Goal: Transaction & Acquisition: Purchase product/service

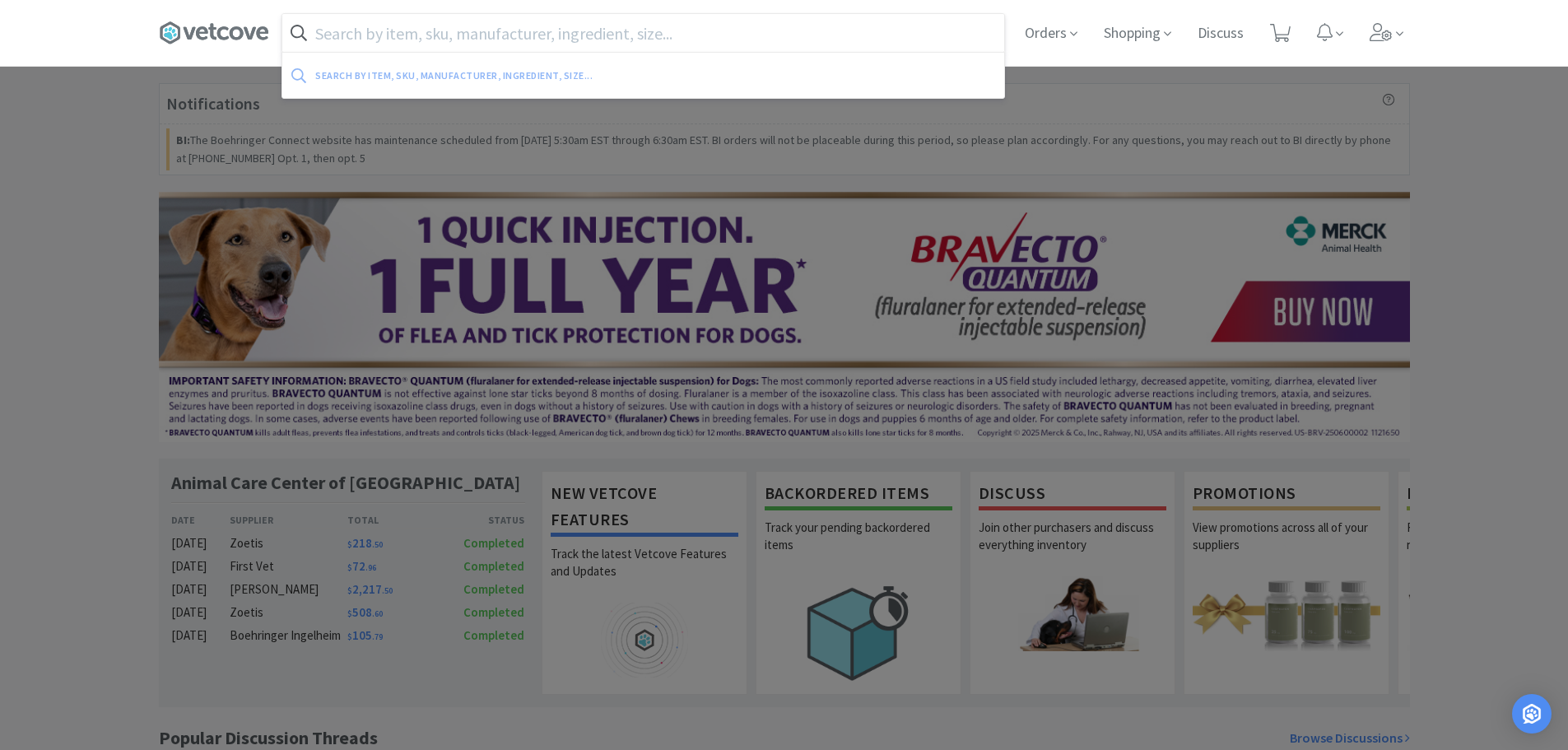
click at [427, 35] on input "text" at bounding box center [643, 33] width 722 height 37
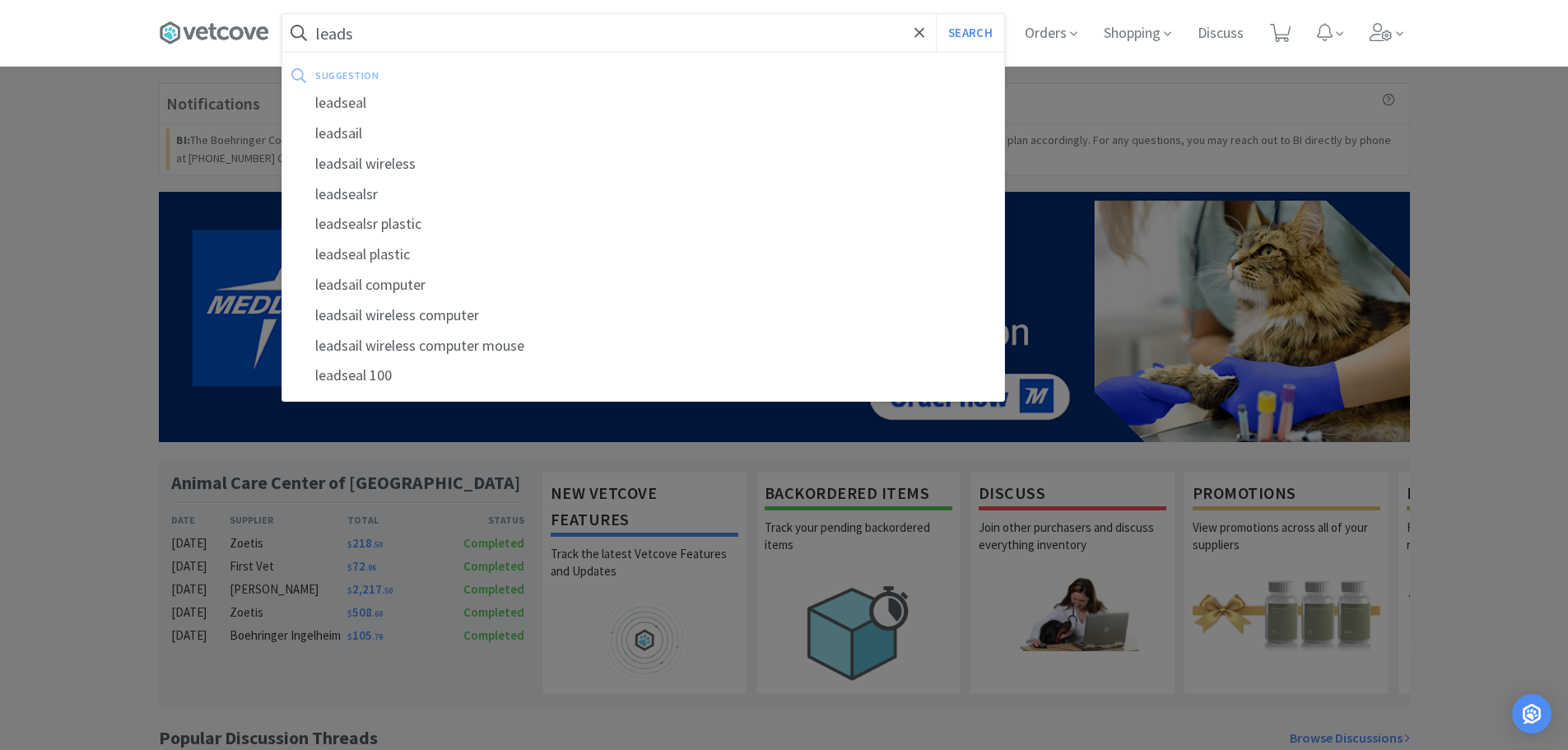
click at [936, 14] on button "Search" at bounding box center [970, 33] width 69 height 37
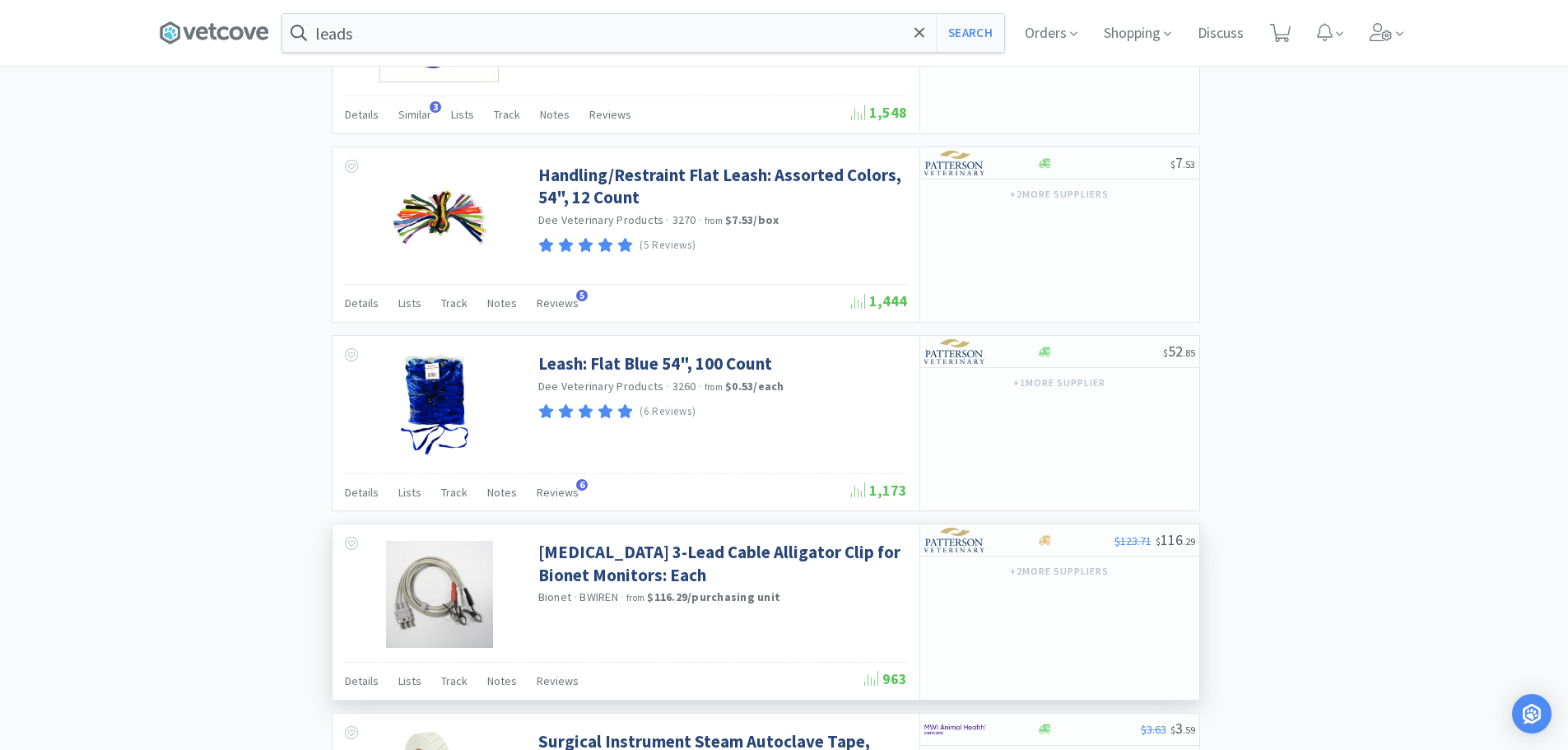
scroll to position [1888, 0]
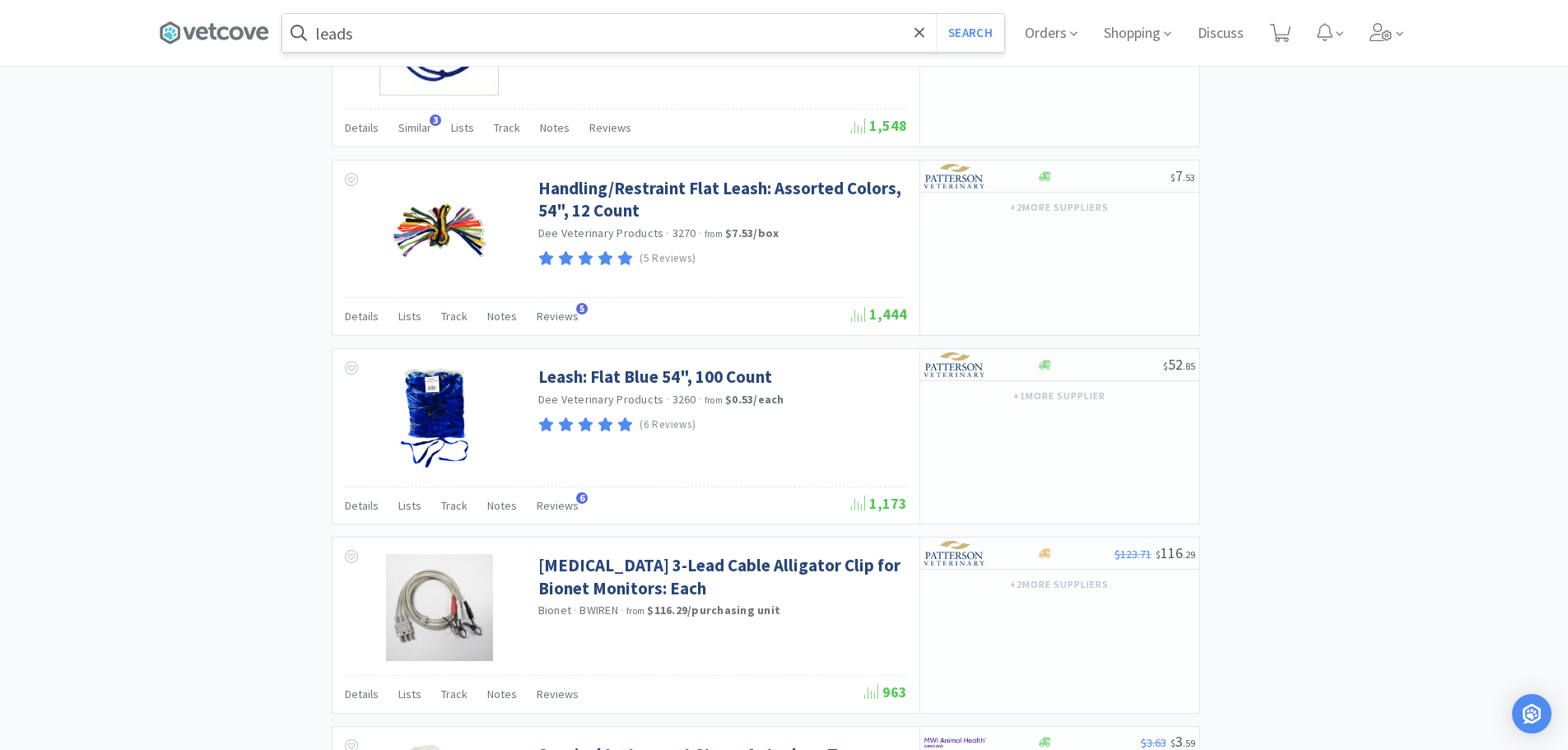
click at [370, 28] on input "leads" at bounding box center [643, 33] width 722 height 37
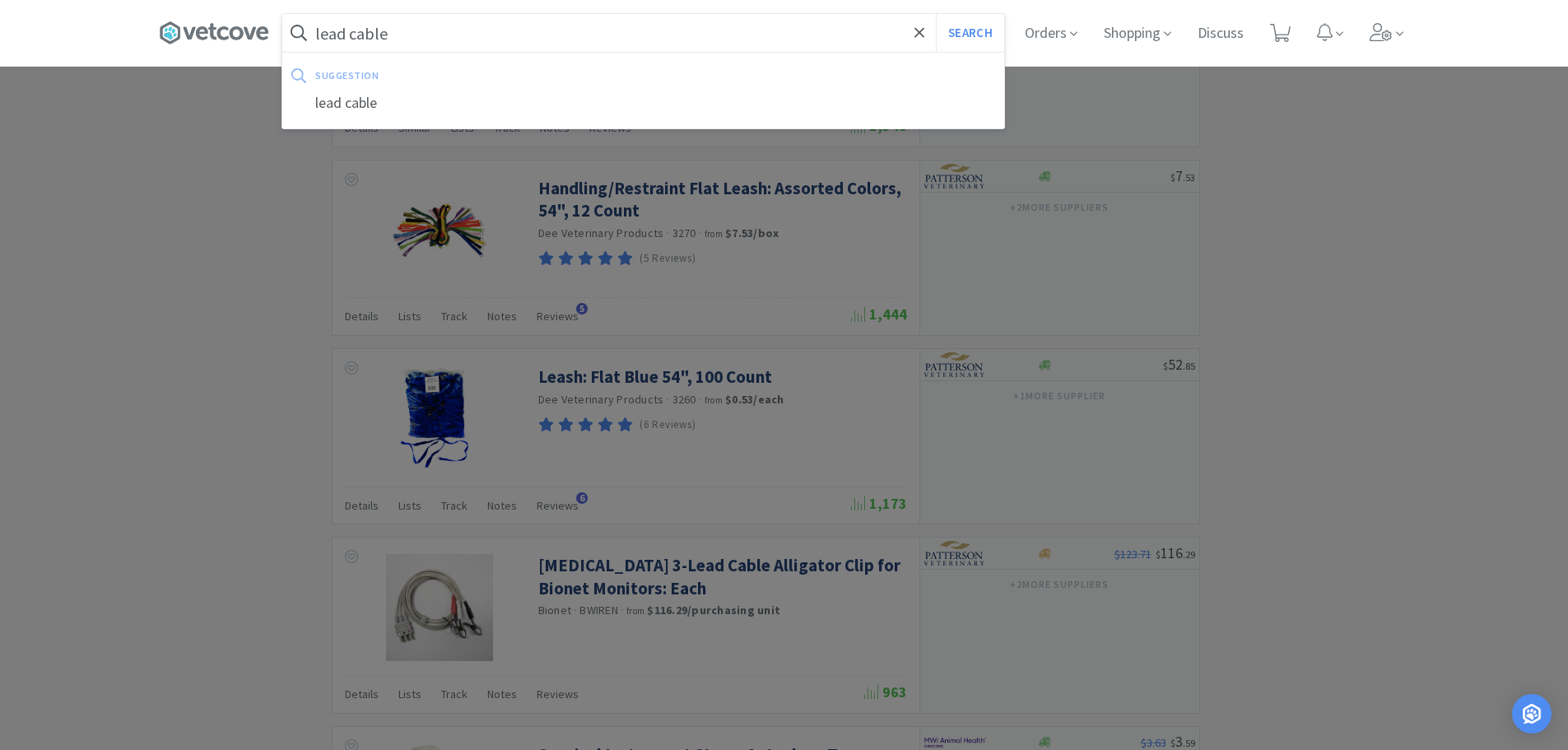
click at [936, 14] on button "Search" at bounding box center [970, 33] width 69 height 37
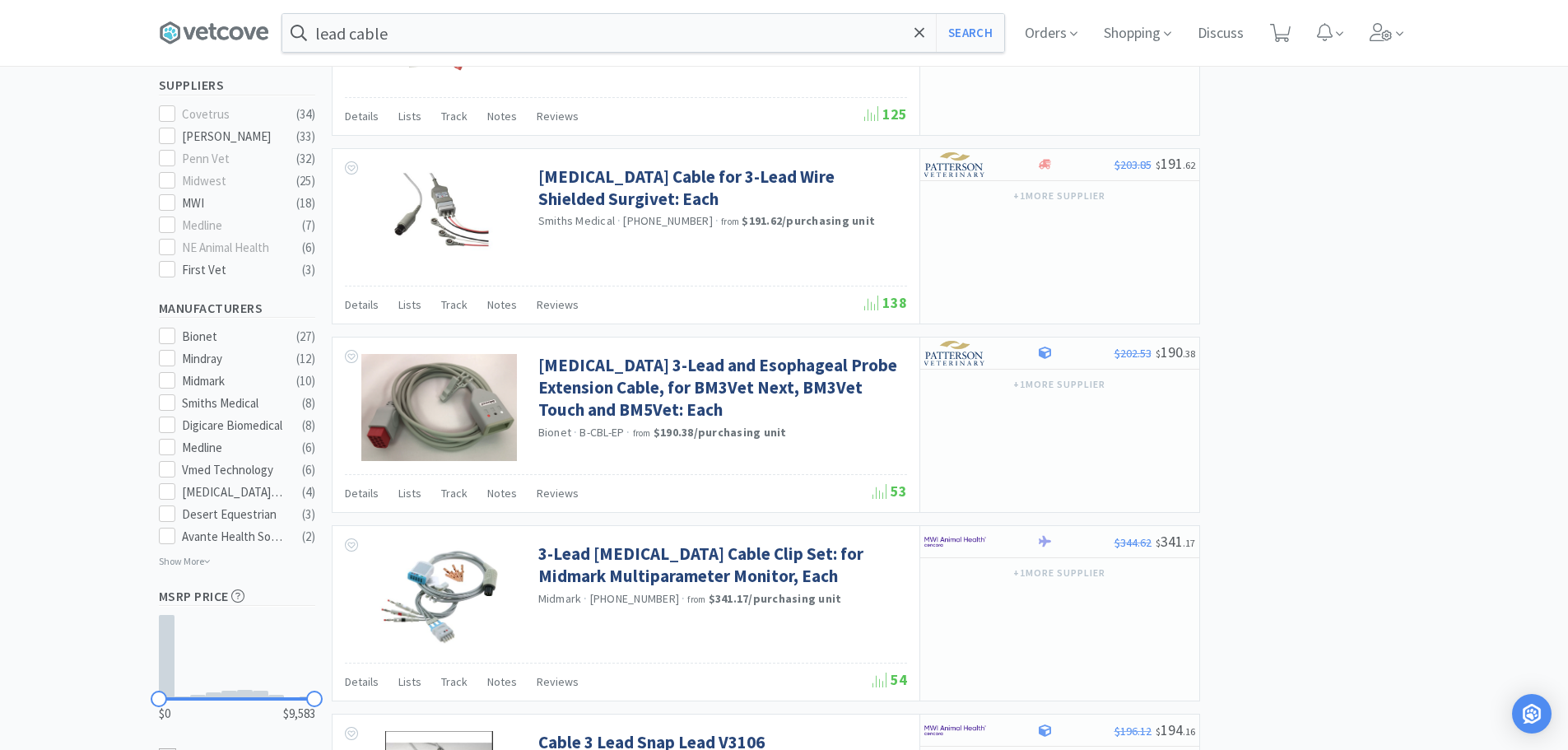
scroll to position [658, 0]
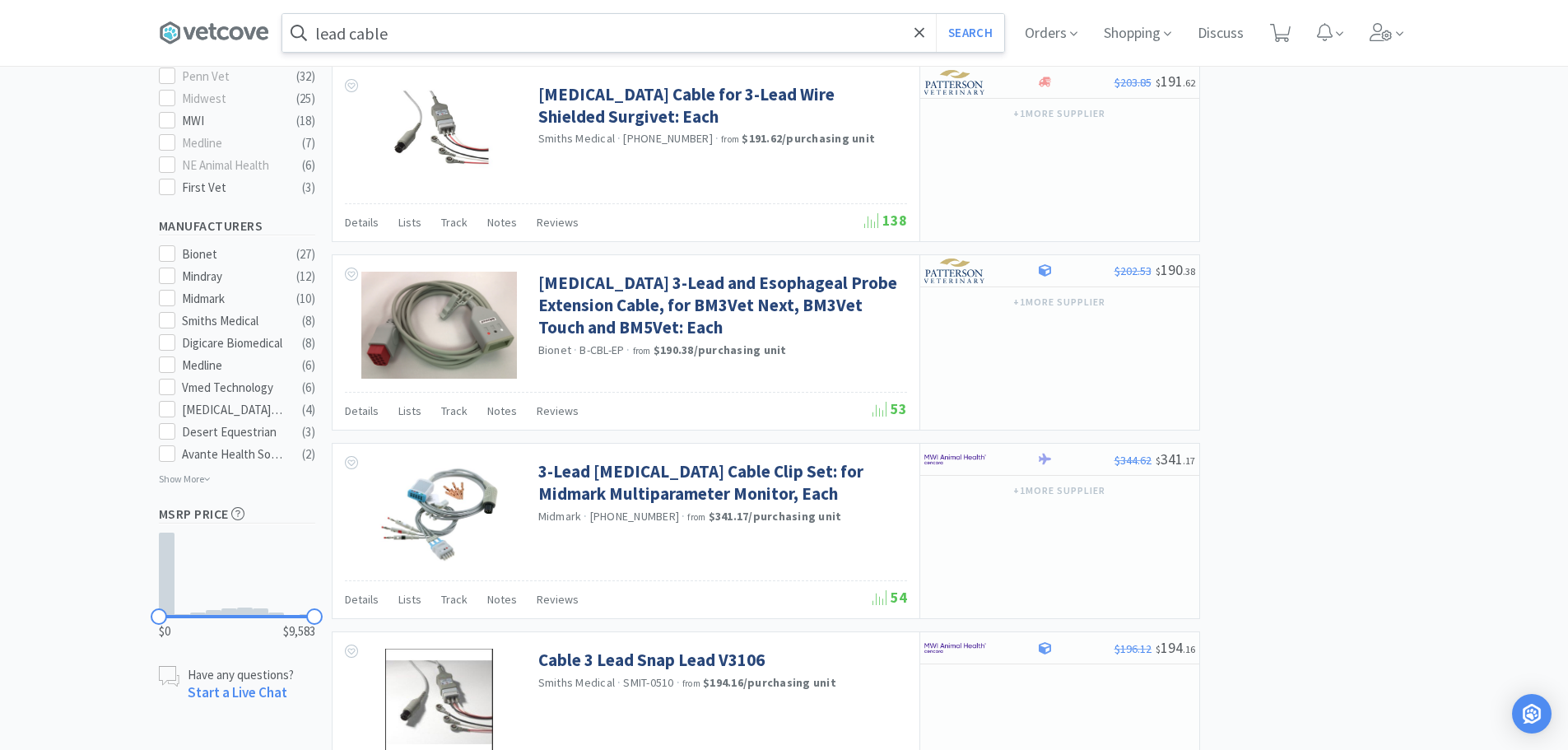
click at [400, 27] on input "lead cable" at bounding box center [643, 33] width 722 height 37
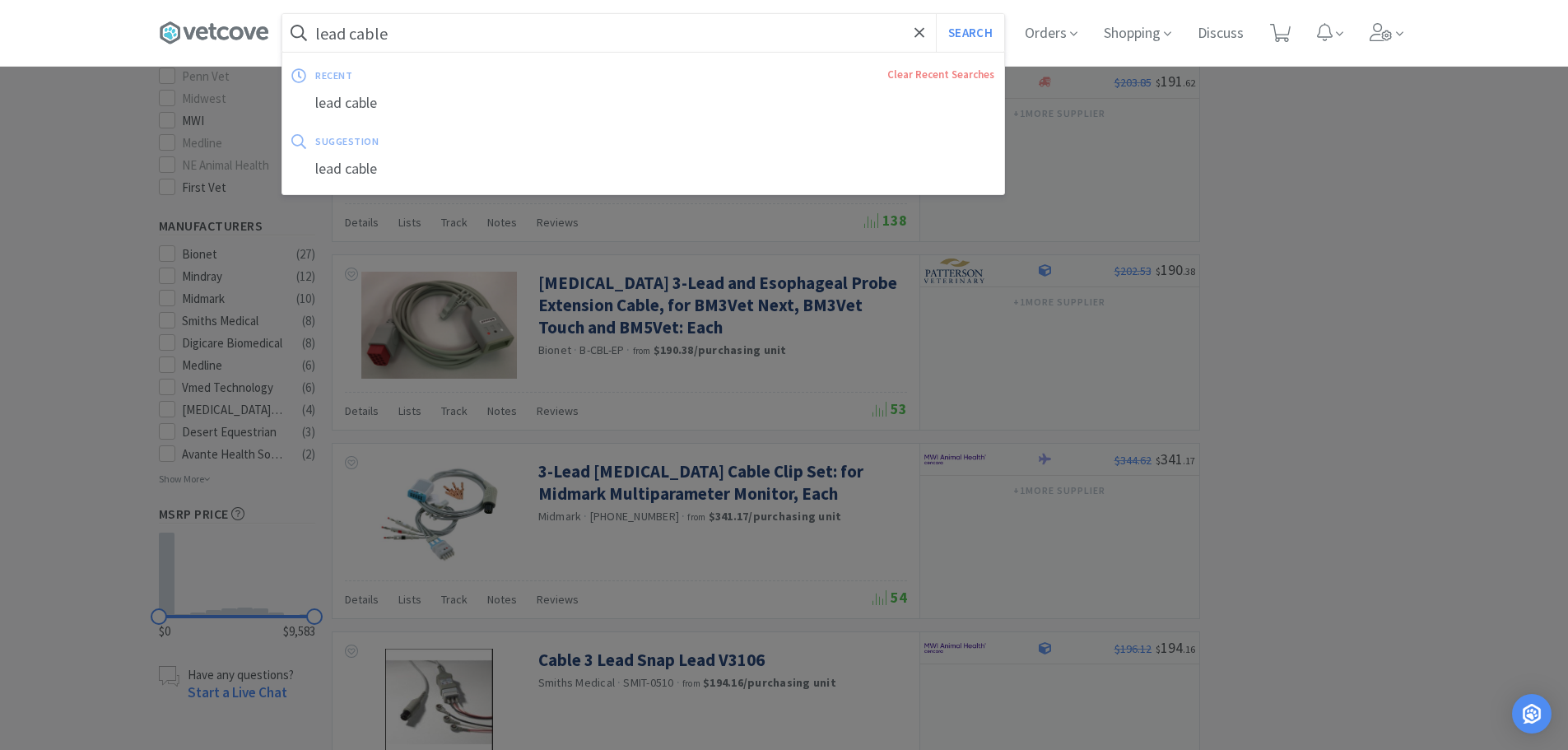
click at [404, 40] on input "lead cable" at bounding box center [643, 33] width 722 height 37
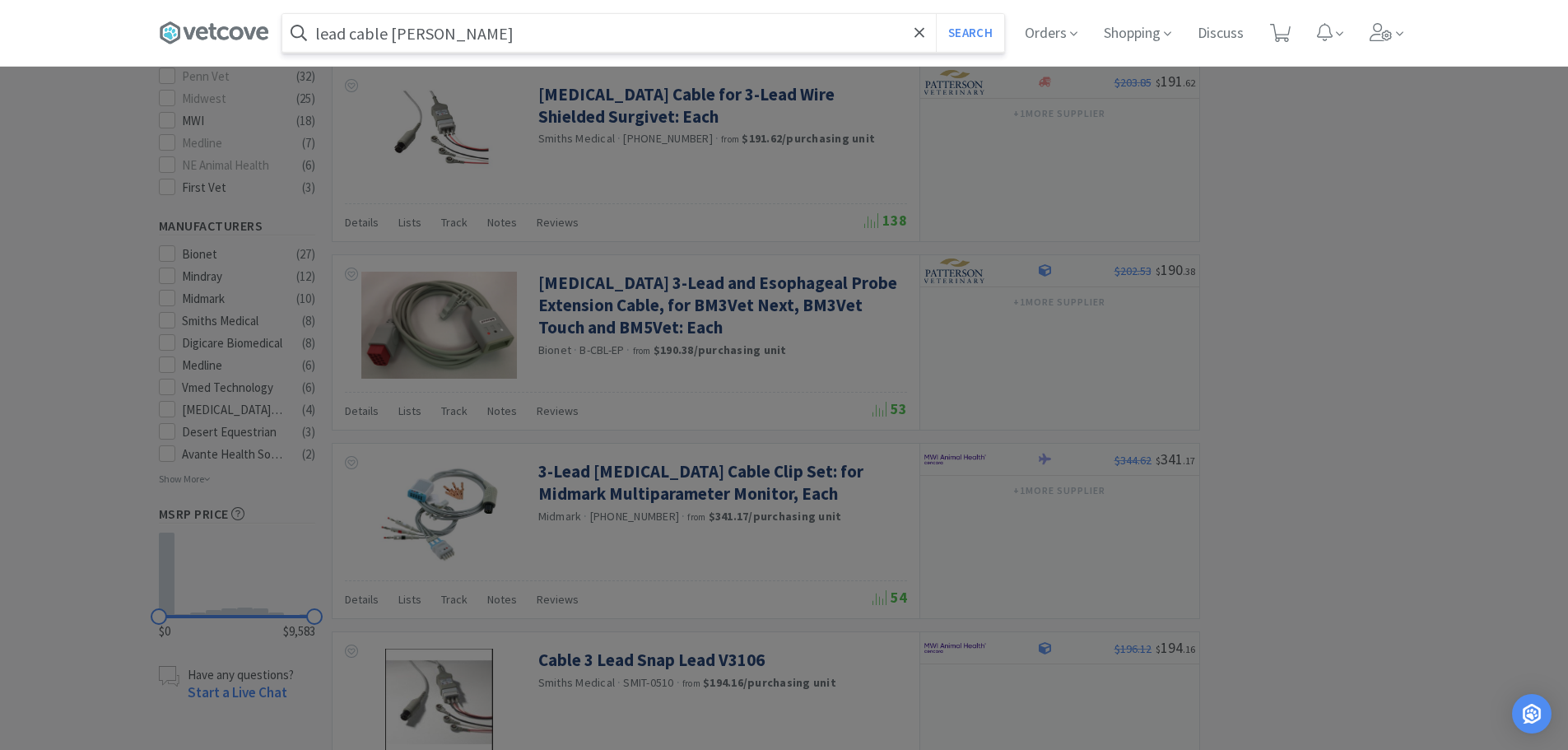
click at [936, 14] on button "Search" at bounding box center [970, 33] width 69 height 37
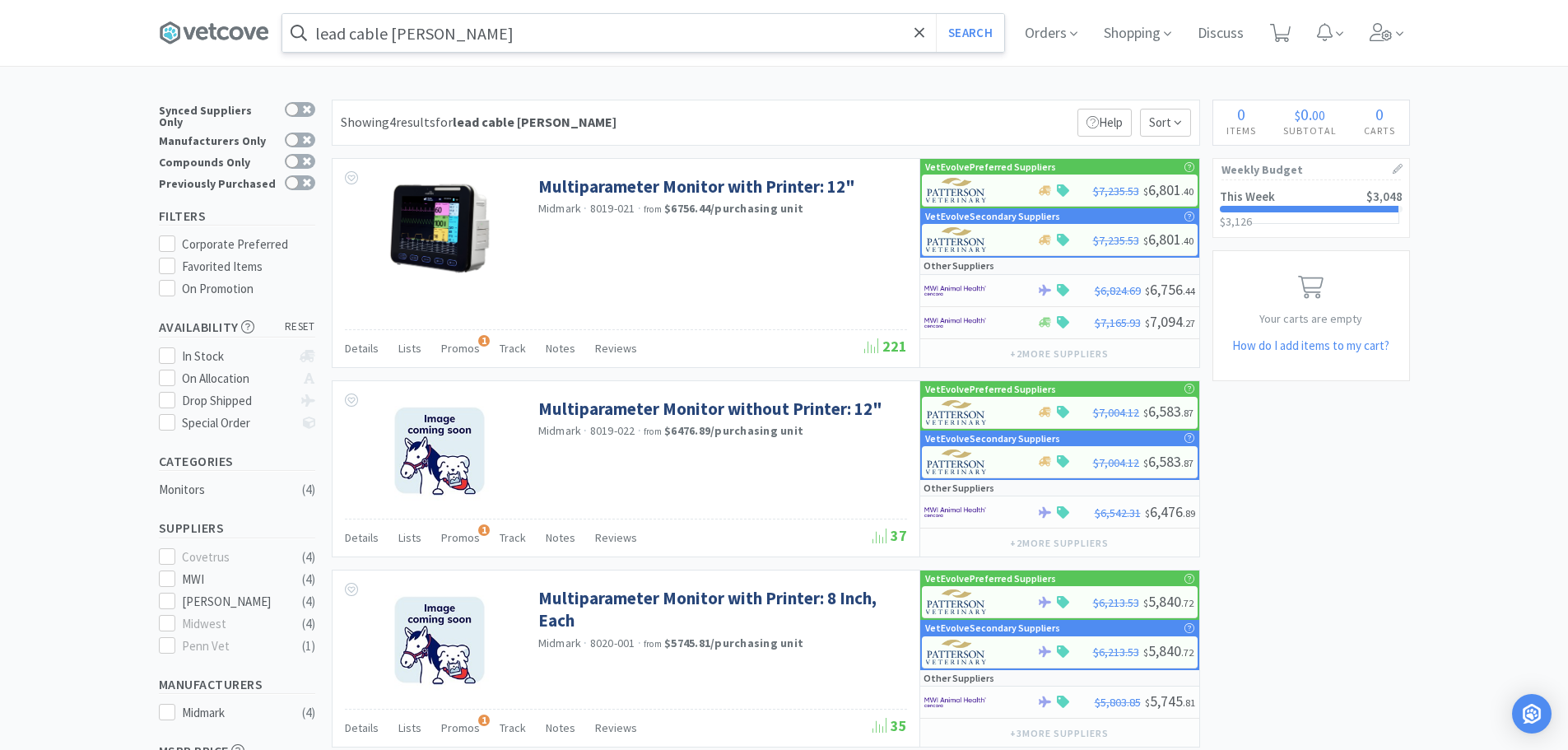
click at [466, 31] on input "lead cable [PERSON_NAME]" at bounding box center [643, 33] width 722 height 37
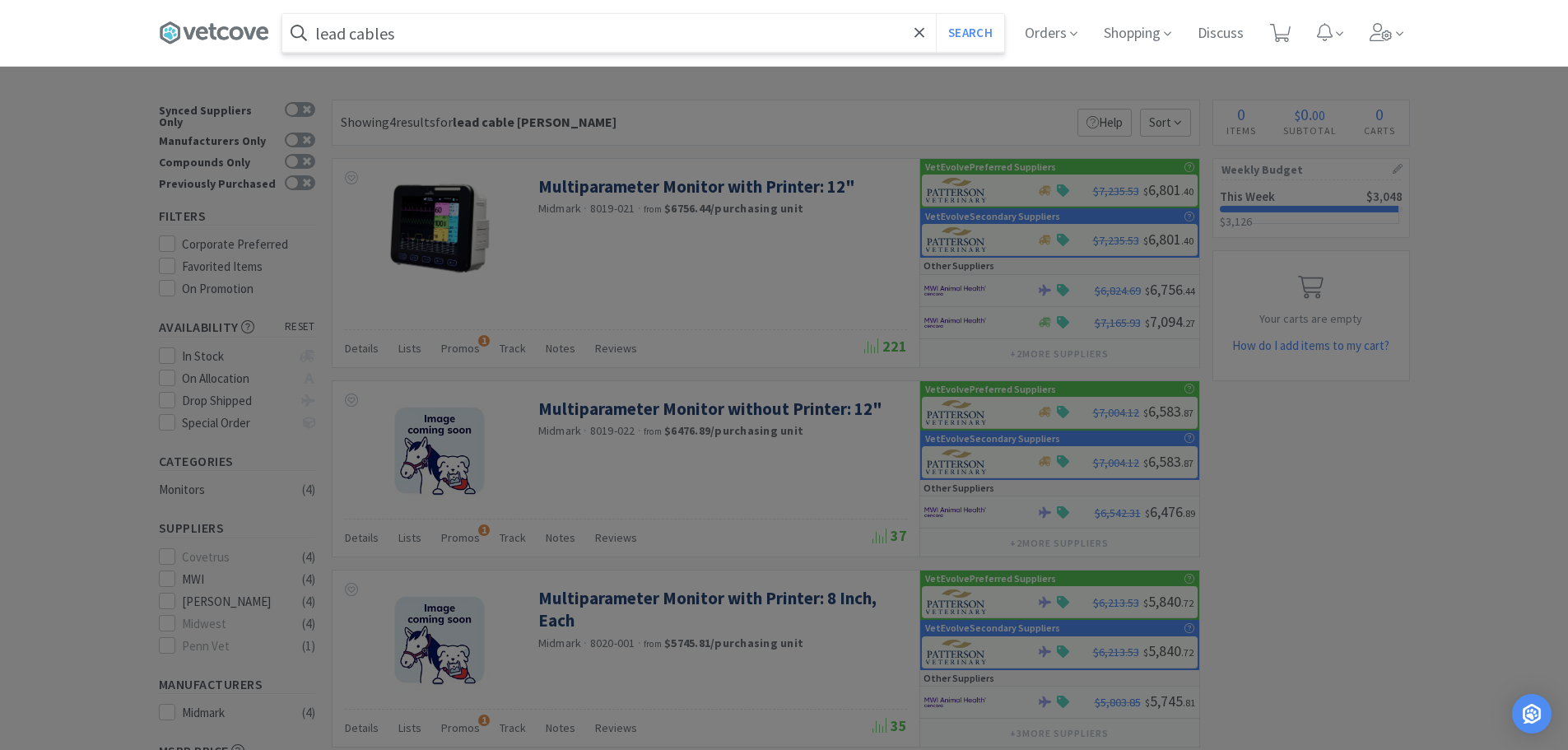
type input "lead cables"
click at [936, 14] on button "Search" at bounding box center [970, 33] width 69 height 37
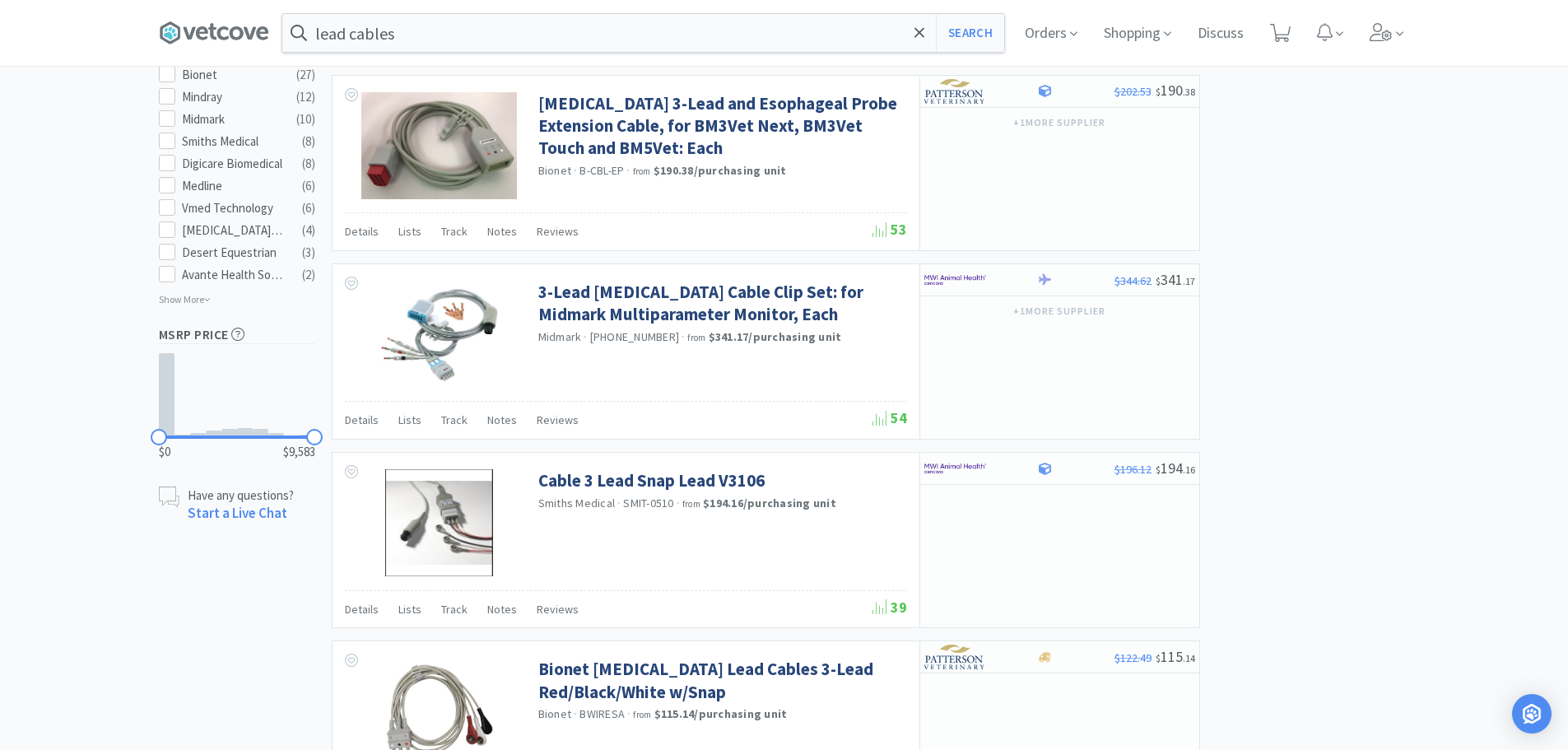
scroll to position [823, 0]
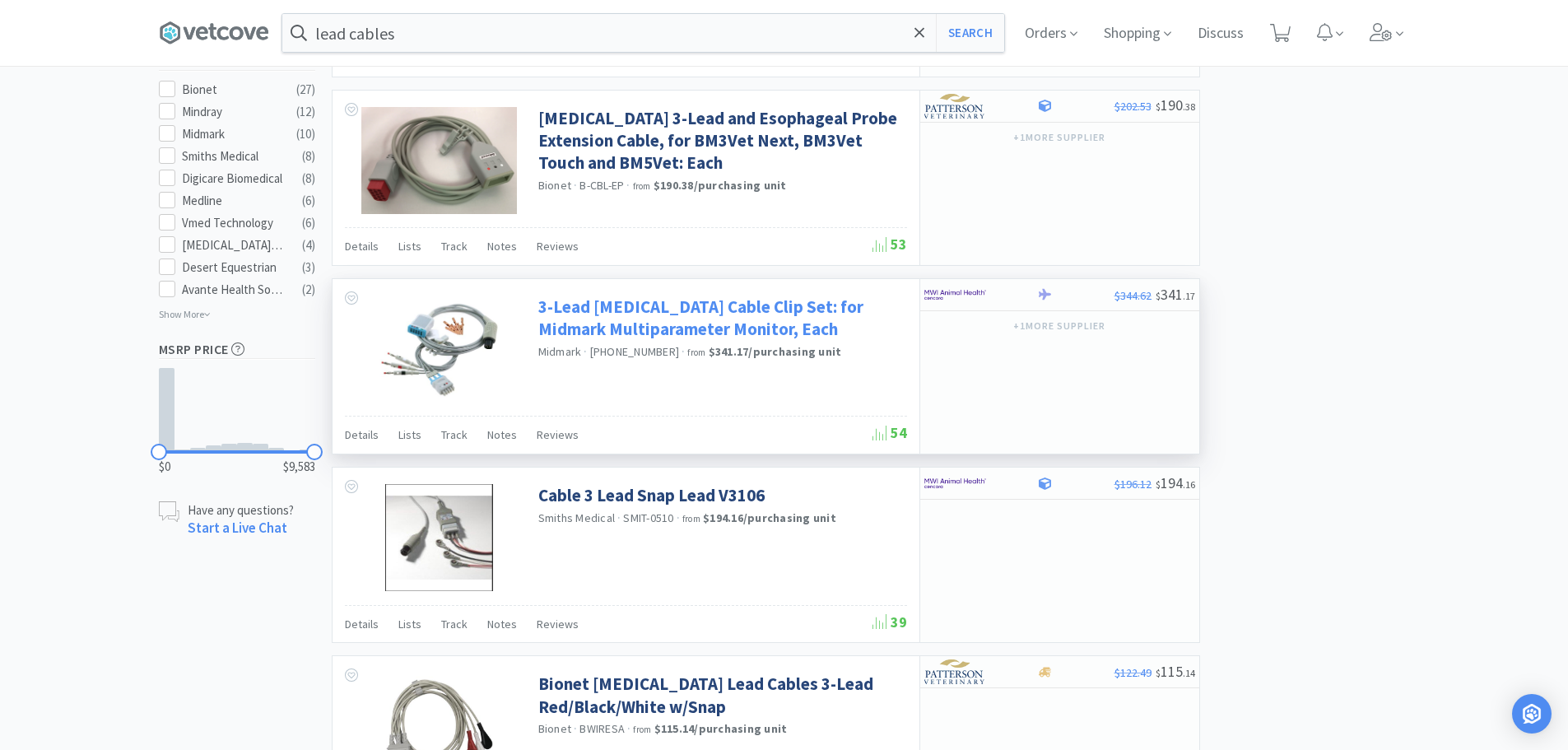
click at [656, 334] on link "3-Lead [MEDICAL_DATA] Cable Clip Set: for Midmark Multiparameter Monitor, Each" at bounding box center [721, 317] width 365 height 45
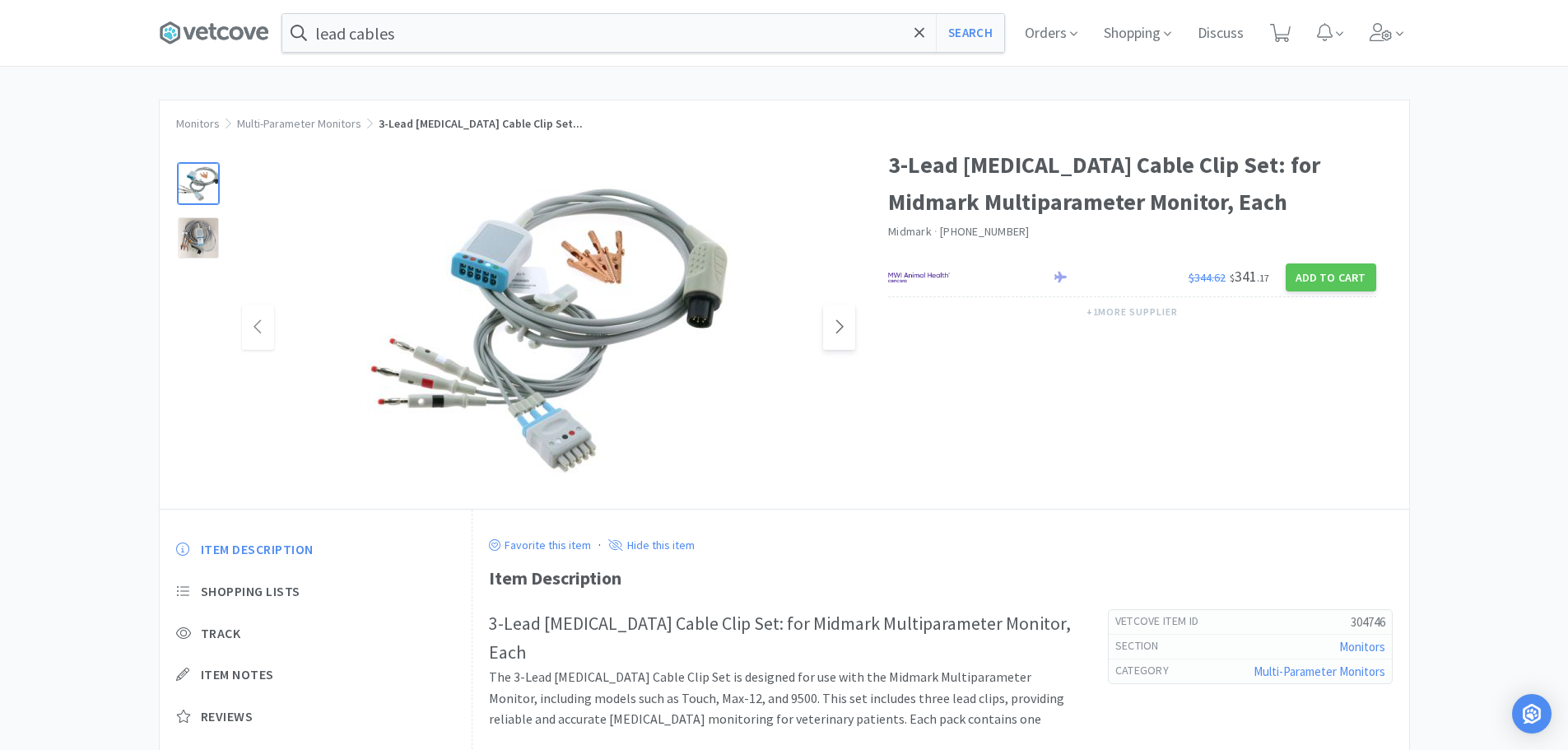
click at [834, 331] on icon at bounding box center [839, 326] width 12 height 20
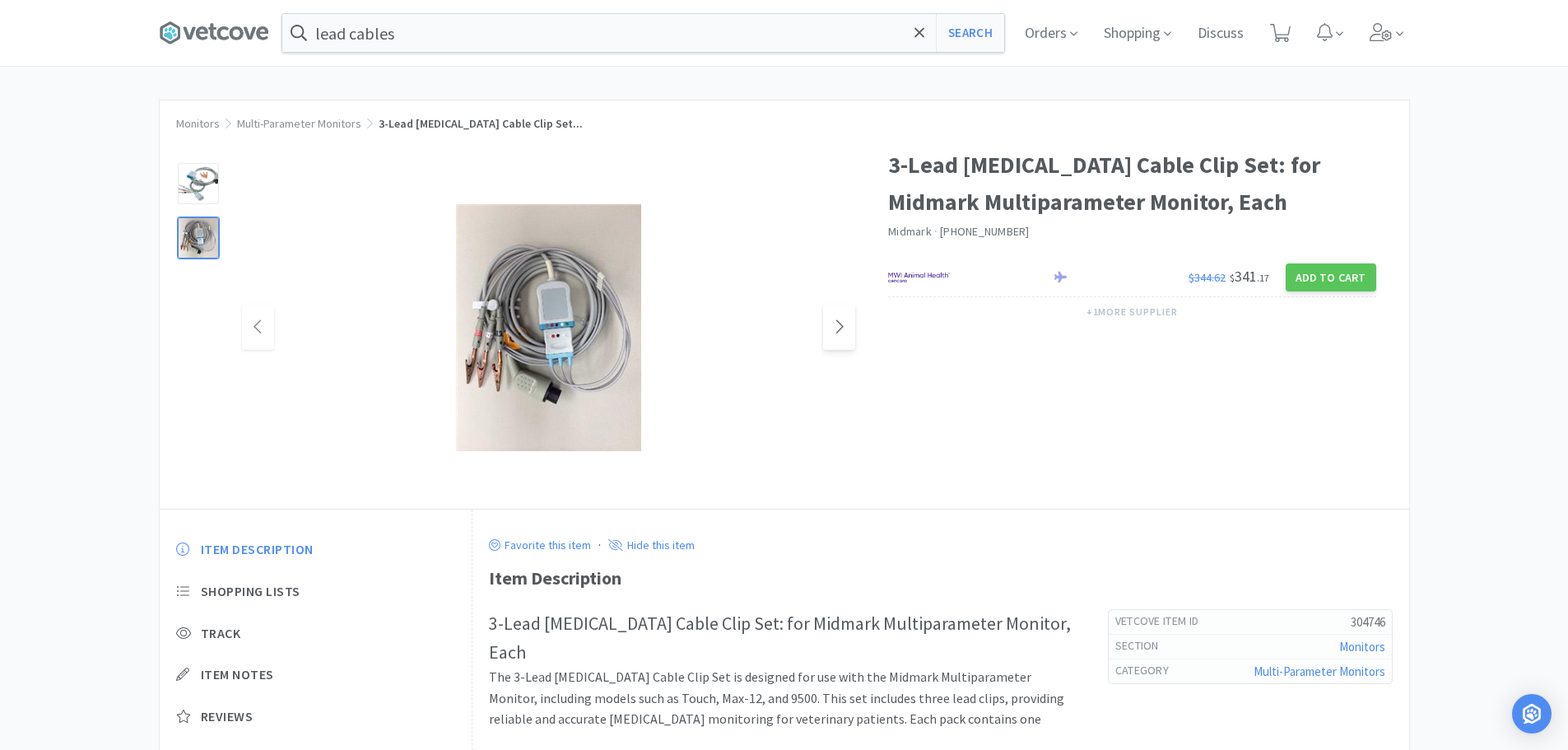
click at [834, 331] on icon at bounding box center [839, 326] width 12 height 20
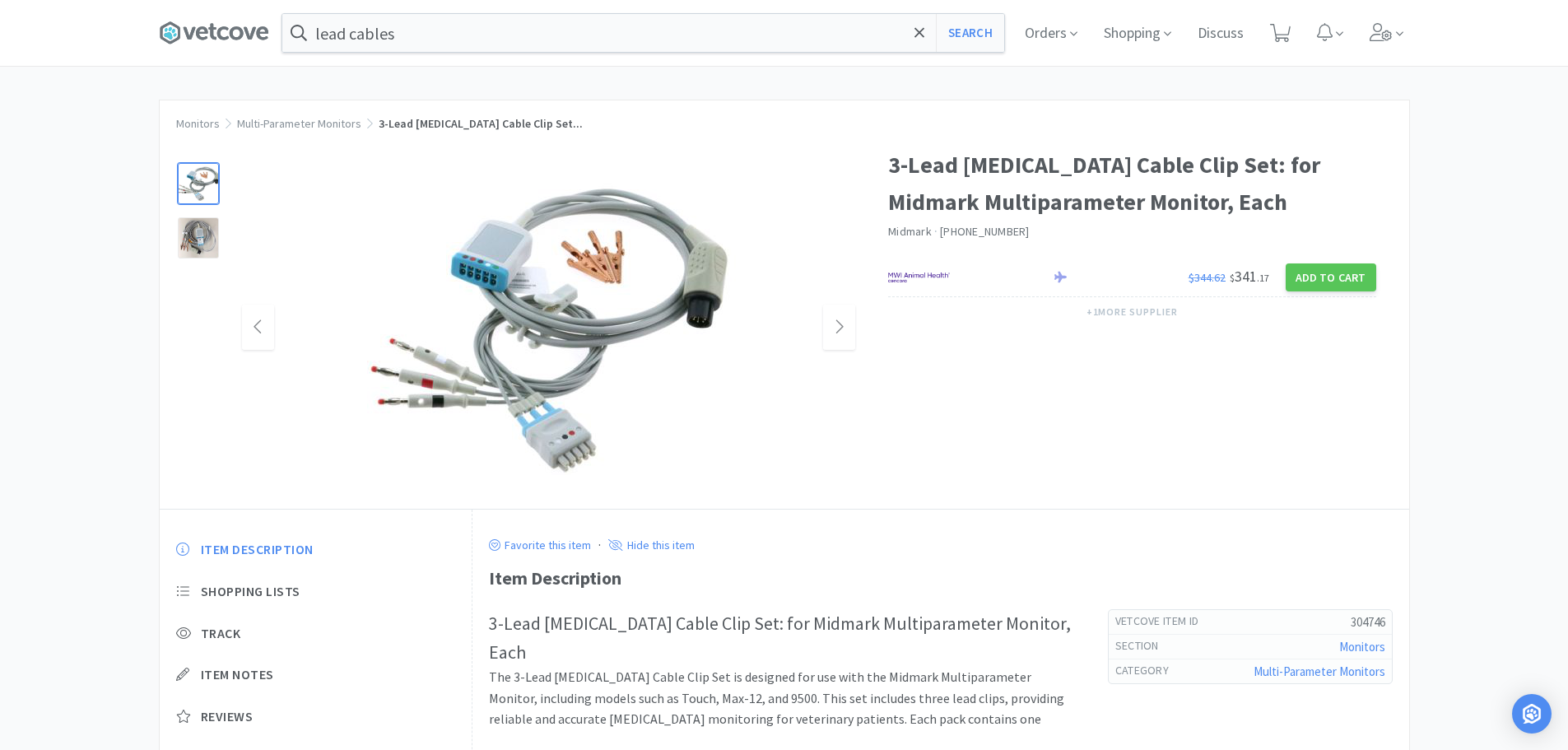
click at [682, 334] on img at bounding box center [549, 327] width 494 height 329
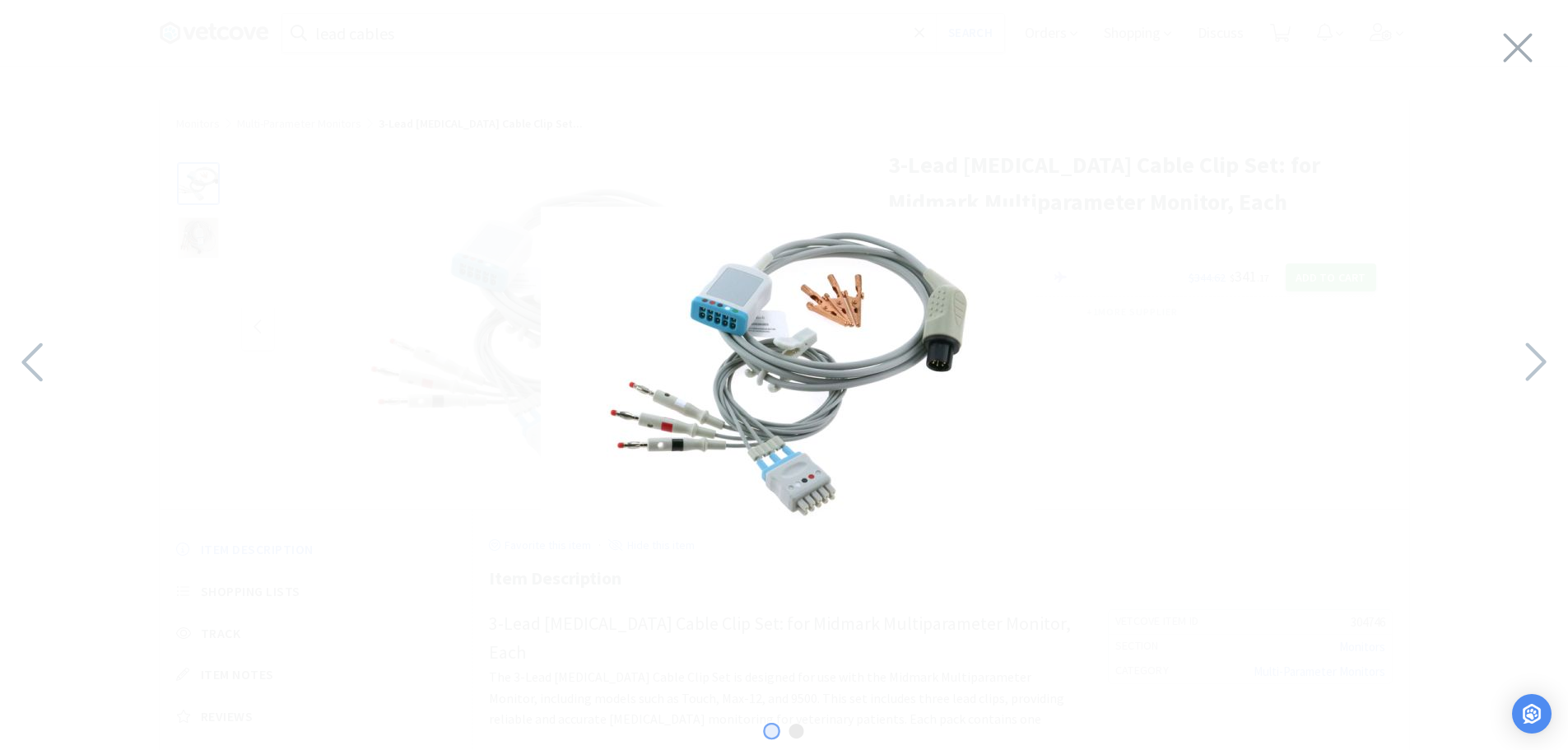
click at [936, 357] on img at bounding box center [788, 371] width 494 height 329
